Goal: Register for event/course

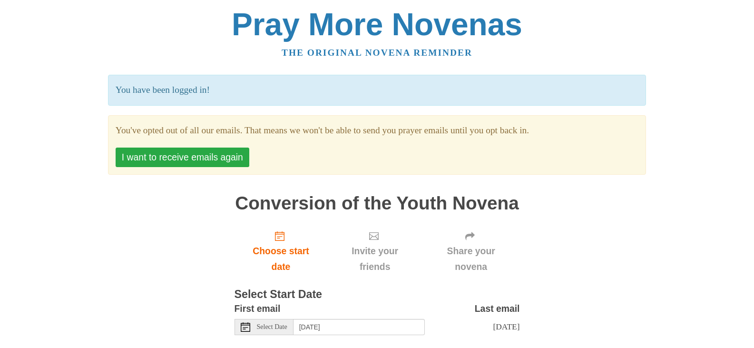
click at [180, 157] on button "I want to receive emails again" at bounding box center [183, 157] width 134 height 20
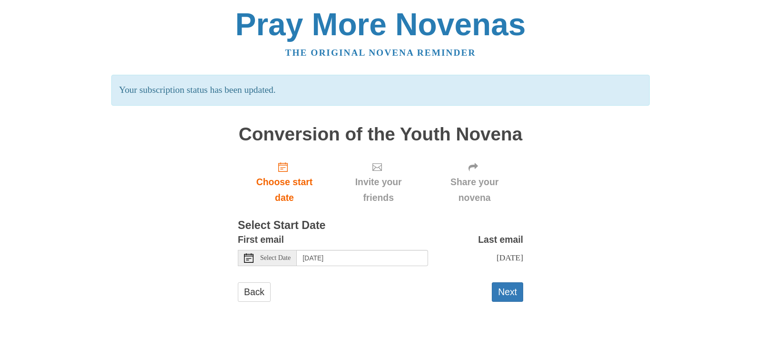
click at [280, 256] on span "Select Date" at bounding box center [275, 257] width 30 height 7
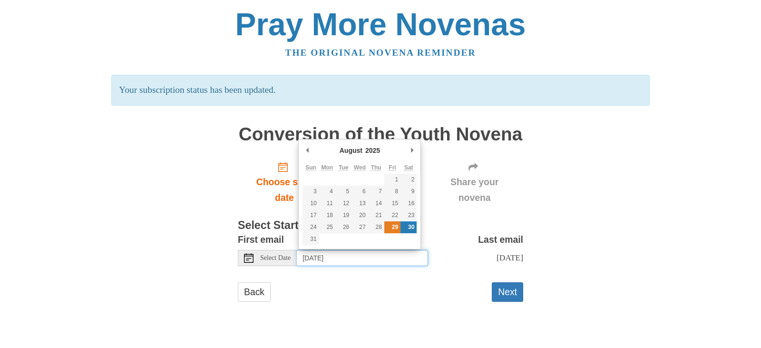
type input "Friday, August 29th"
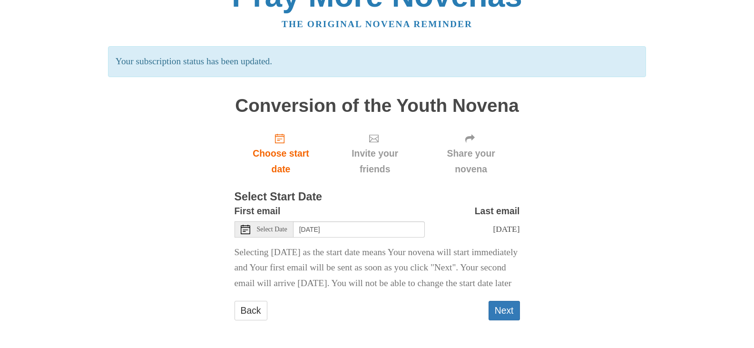
scroll to position [44, 0]
click at [505, 308] on button "Next" at bounding box center [503, 311] width 31 height 20
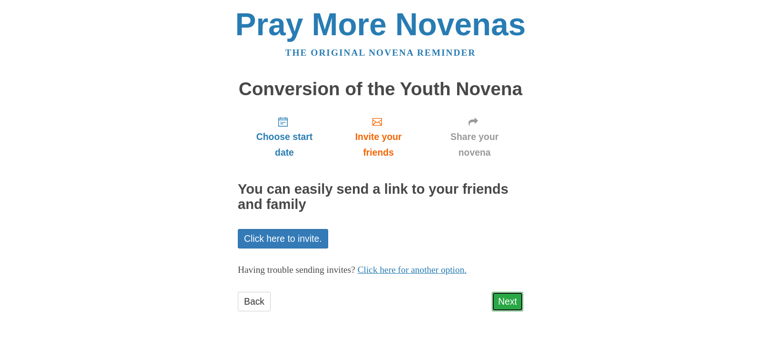
click at [504, 298] on link "Next" at bounding box center [507, 302] width 31 height 20
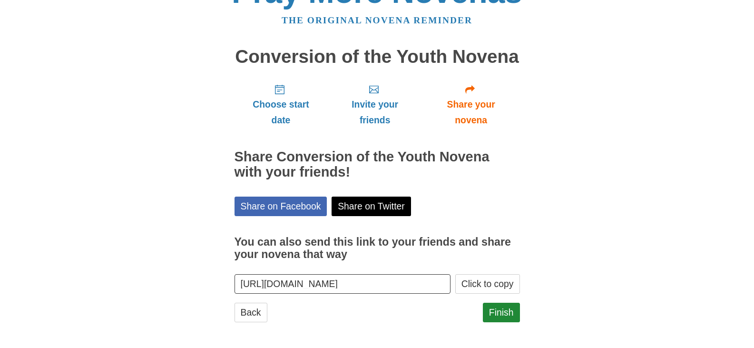
scroll to position [34, 0]
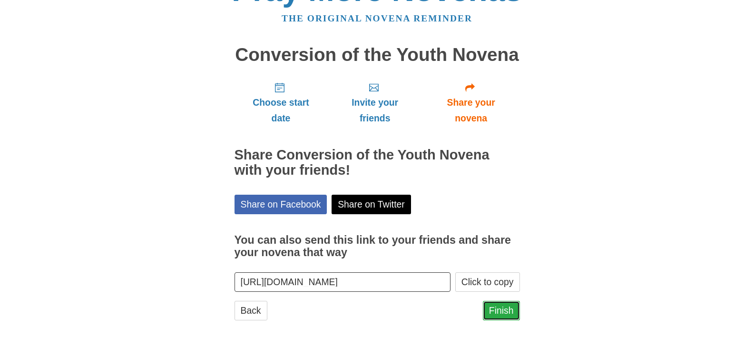
click at [500, 310] on link "Finish" at bounding box center [501, 311] width 37 height 20
